Goal: Navigation & Orientation: Find specific page/section

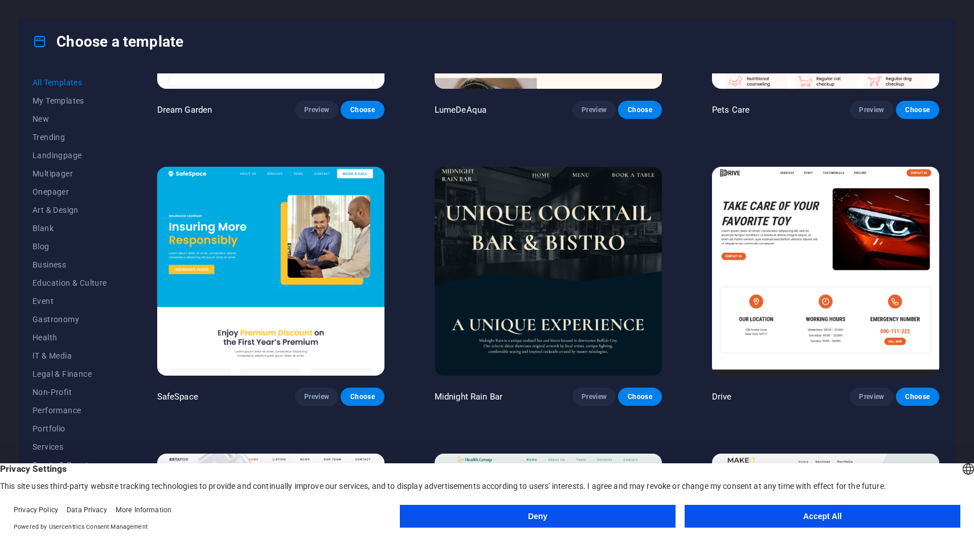
scroll to position [2498, 0]
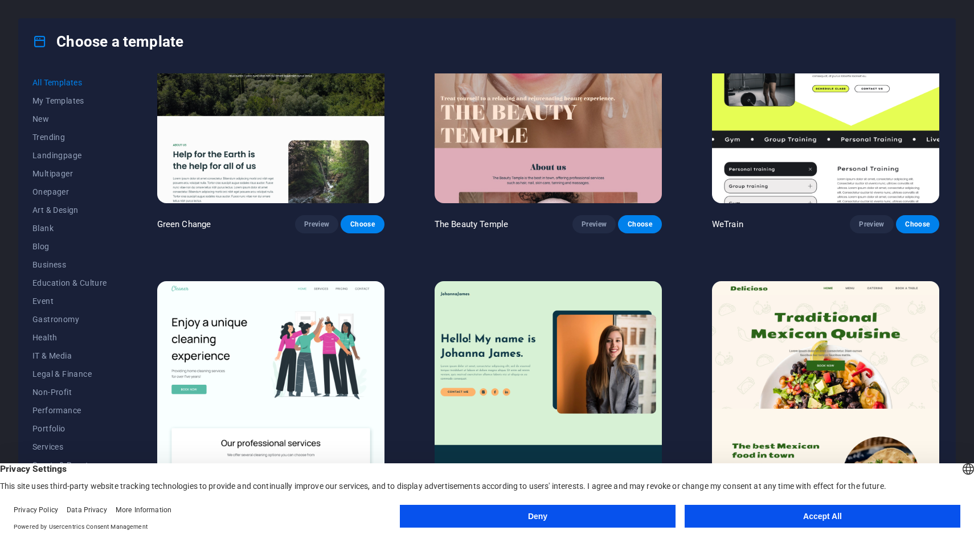
scroll to position [1825, 0]
